Goal: Task Accomplishment & Management: Manage account settings

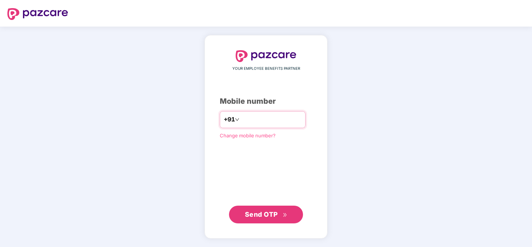
type input "**********"
click at [273, 218] on span "Send OTP" at bounding box center [261, 215] width 33 height 8
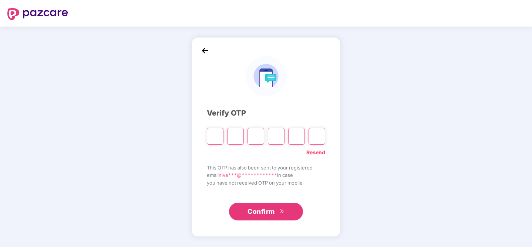
type input "*"
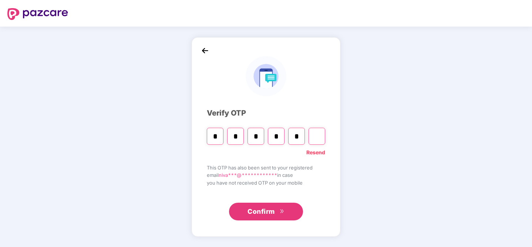
type input "*"
